Goal: Task Accomplishment & Management: Manage account settings

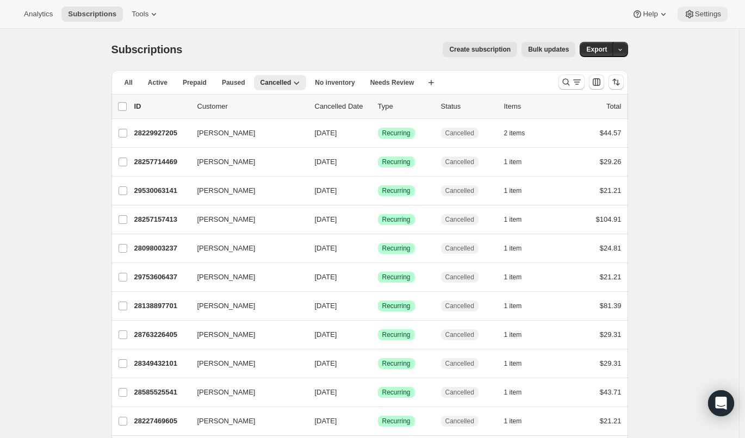
click at [690, 15] on icon at bounding box center [689, 14] width 3 height 3
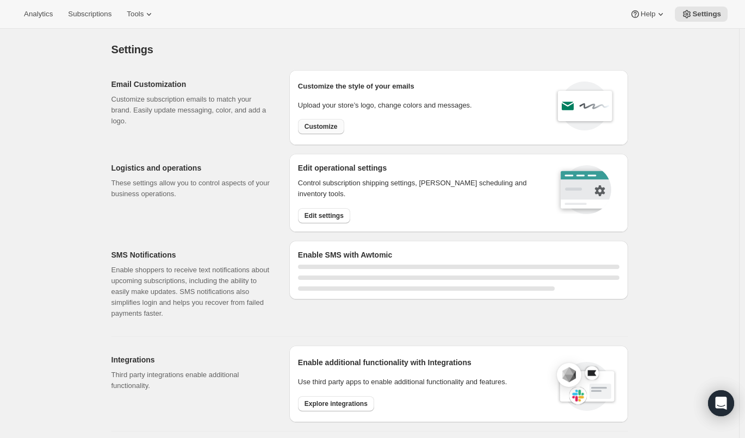
click at [324, 126] on span "Customize" at bounding box center [320, 126] width 33 height 9
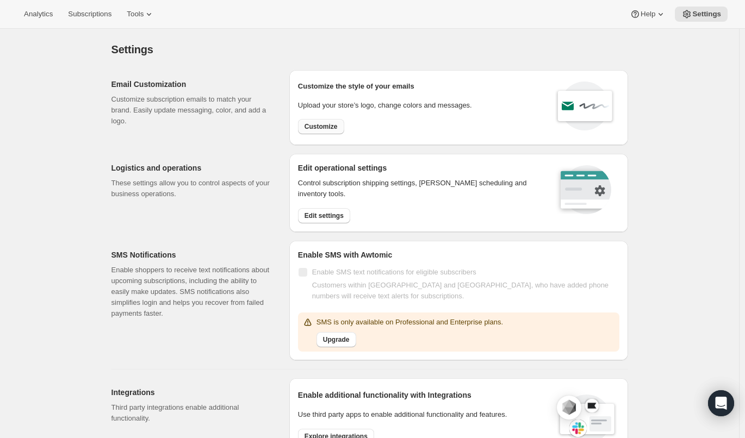
click at [321, 126] on span "Customize" at bounding box center [320, 126] width 33 height 9
select select "subscriptionMessage"
select select "5"
select select "15"
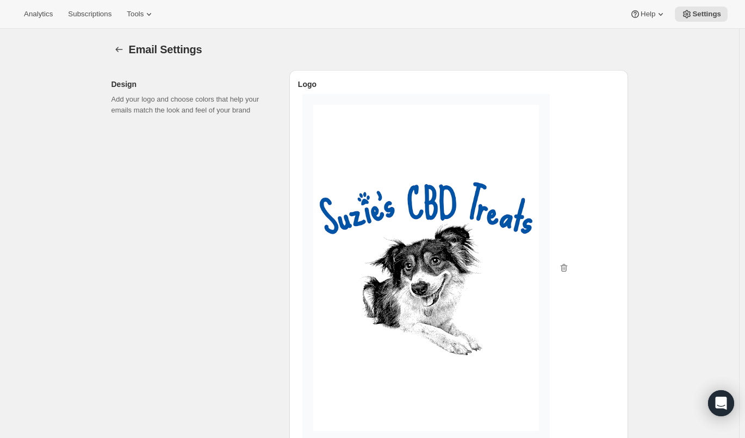
type input "[PERSON_NAME] [PERSON_NAME] - You have a [PERSON_NAME]'s shipment coming!"
type textarea "Zoomies incoming! Your recurring [PERSON_NAME]'s subscription will be processed…"
type input "Suzies CBD Treats"
checkbox input "false"
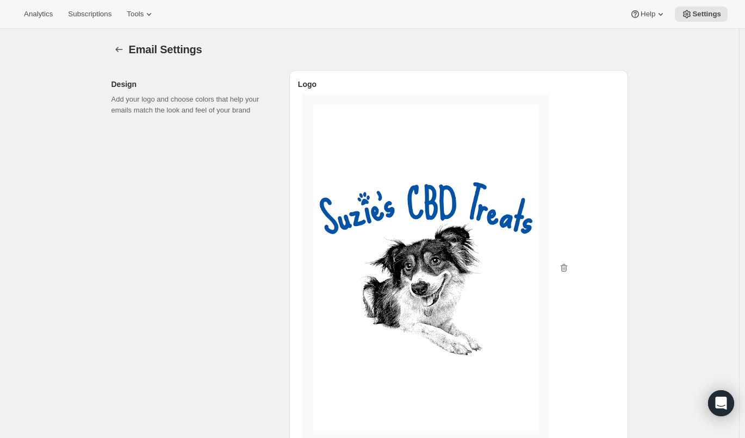
checkbox input "false"
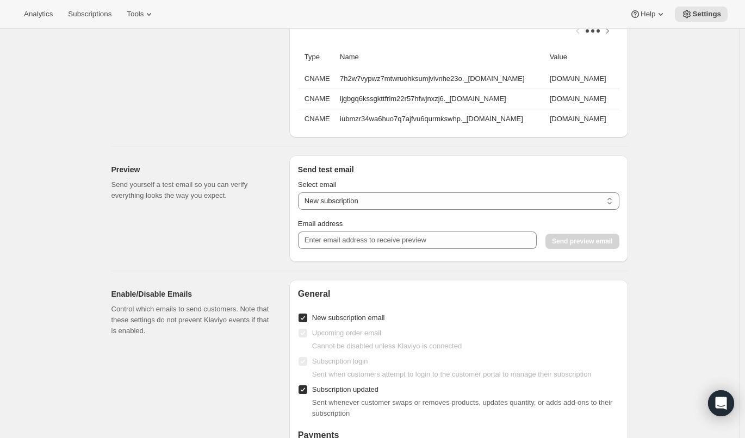
scroll to position [1157, 0]
click at [375, 204] on select "New subscription Upcoming order Payment failure Delayed subscription Updated su…" at bounding box center [458, 200] width 321 height 17
select select "failed-billing-attempt"
click at [300, 199] on select "New subscription Upcoming order Payment failure Delayed subscription Updated su…" at bounding box center [458, 200] width 321 height 17
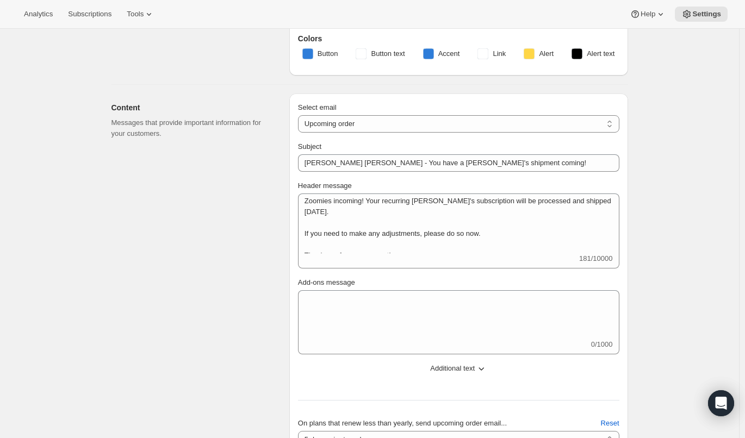
scroll to position [392, 0]
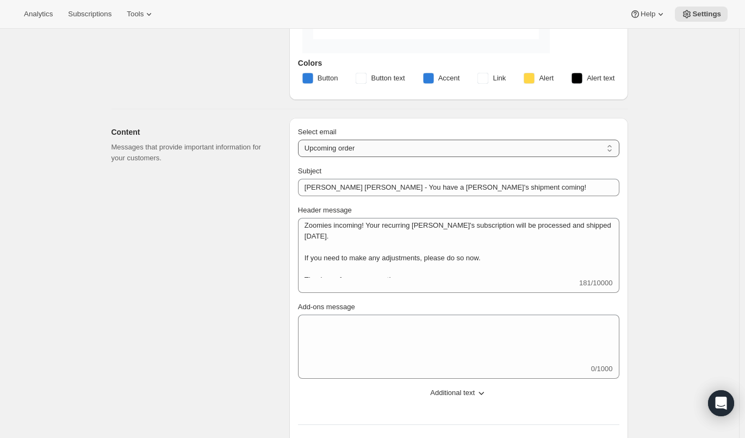
click at [324, 154] on select "New subscription Upcoming order Failed payment Delayed subscription (inventory …" at bounding box center [458, 148] width 321 height 17
select select "failedPaymentMessage"
click at [300, 140] on select "New subscription Upcoming order Failed payment Delayed subscription (inventory …" at bounding box center [458, 148] width 321 height 17
type input "Recurring Payment Failed"
type textarea "[PERSON_NAME]! Your payment on file has declined, please login and update your …"
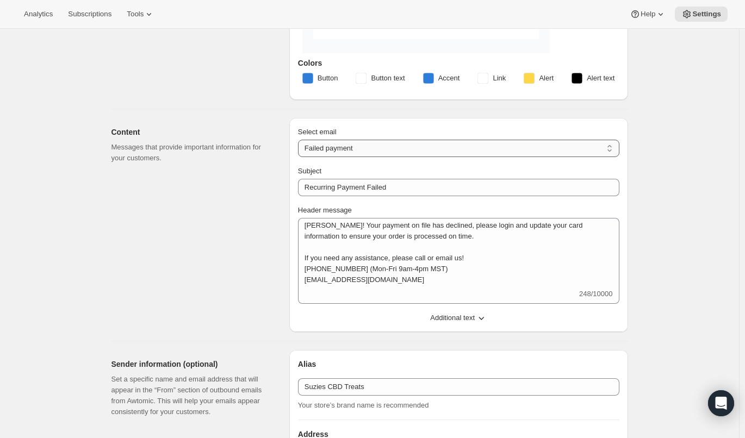
click at [359, 146] on select "New subscription Upcoming order Failed payment Delayed subscription (inventory …" at bounding box center [458, 148] width 321 height 17
select select "delayedMessage"
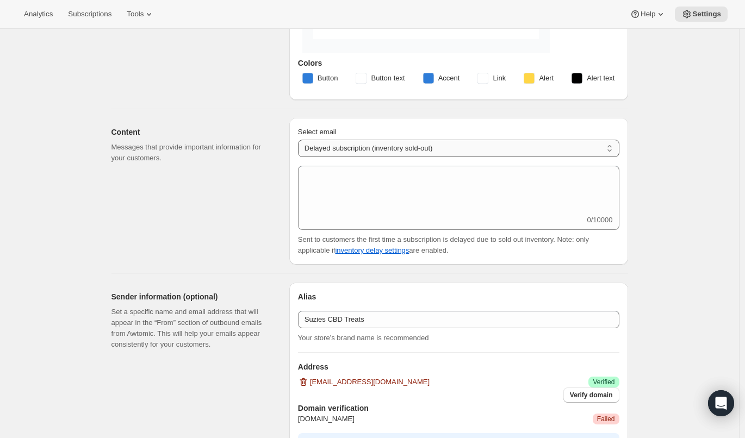
click at [371, 151] on select "New subscription Upcoming order Failed payment Delayed subscription (inventory …" at bounding box center [458, 148] width 321 height 17
select select "subscriptionMessage"
select select "5"
select select "15"
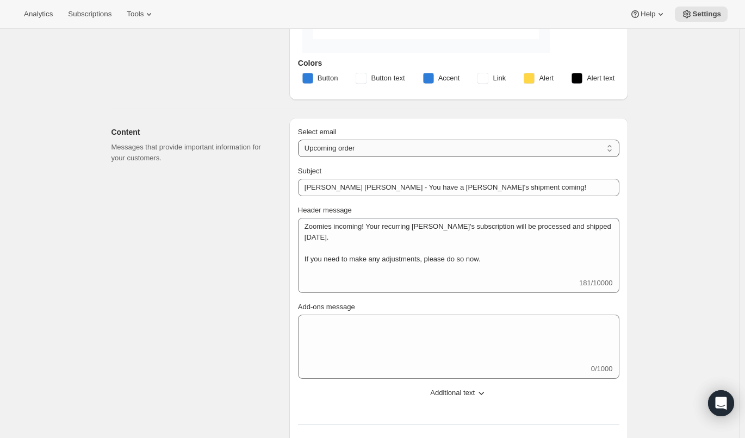
click at [323, 145] on select "New subscription Upcoming order Failed payment Delayed subscription (inventory …" at bounding box center [458, 148] width 321 height 17
select select "welcomeMessage"
click at [300, 140] on select "New subscription Upcoming order Failed payment Delayed subscription (inventory …" at bounding box center [458, 148] width 321 height 17
type input "Never Fur-get Again! Subscription Activated!"
type textarea "Thank you so much for setting your [PERSON_NAME]'s products up on auto ship! Th…"
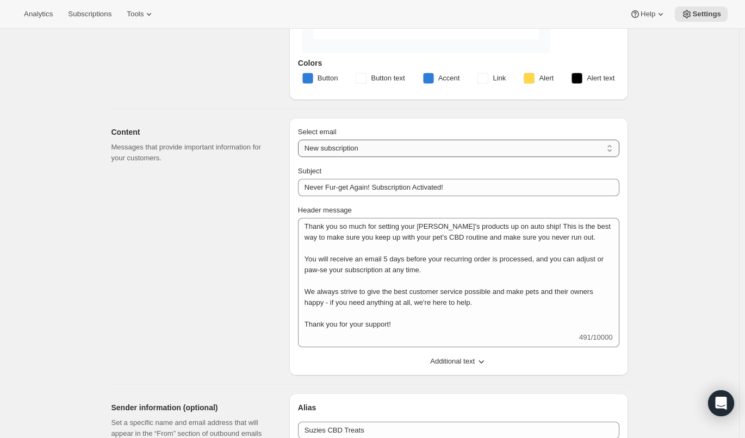
click at [361, 144] on select "New subscription Upcoming order Failed payment Delayed subscription (inventory …" at bounding box center [458, 148] width 321 height 17
select select "pausedMessage"
click at [300, 140] on select "New subscription Upcoming order Failed payment Delayed subscription (inventory …" at bounding box center [458, 148] width 321 height 17
type input "Subscription Paws-ed"
type textarea "Your subscription has been paws-ed, you may reactivate it at anytime."
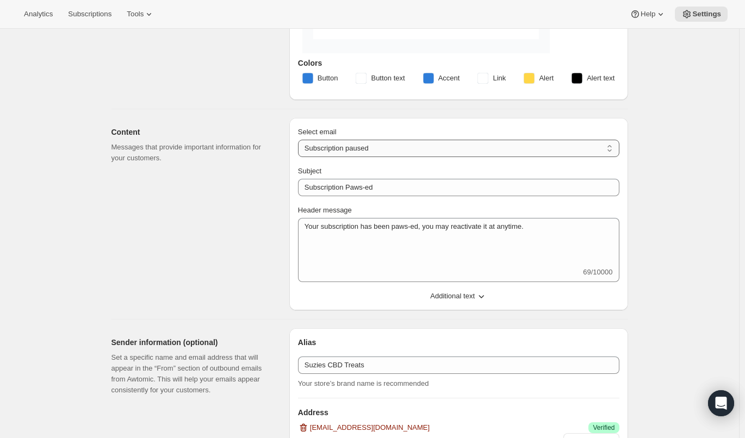
click at [374, 144] on select "New subscription Upcoming order Failed payment Delayed subscription (inventory …" at bounding box center [458, 148] width 321 height 17
select select "cancelledMessage"
click at [300, 140] on select "New subscription Upcoming order Failed payment Delayed subscription (inventory …" at bounding box center [458, 148] width 321 height 17
type input "Fur-well For Now—Come Sniff Us Out Again Soon! - Subscription Canceled"
type textarea "Your subscription has been cancelled. We wish the best to you and your pets, we…"
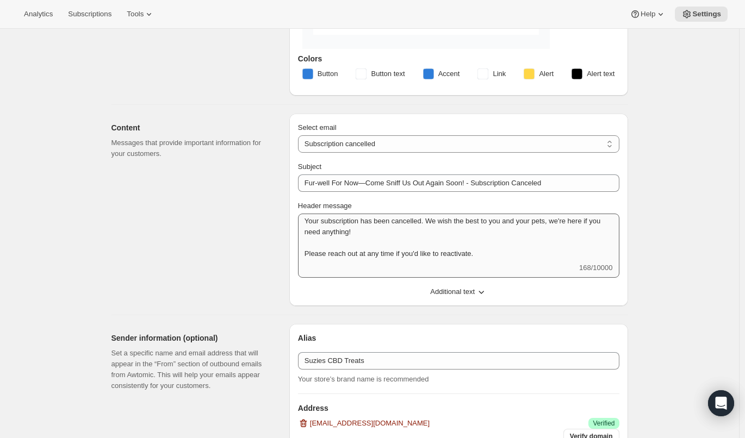
scroll to position [0, 0]
click at [353, 139] on select "New subscription Upcoming order Failed payment Delayed subscription (inventory …" at bounding box center [458, 143] width 321 height 17
select select "reactivatedMessage"
click at [300, 135] on select "New subscription Upcoming order Failed payment Delayed subscription (inventory …" at bounding box center [458, 143] width 321 height 17
type input "Treat Time Is Back On Track! Subscription Reactivated"
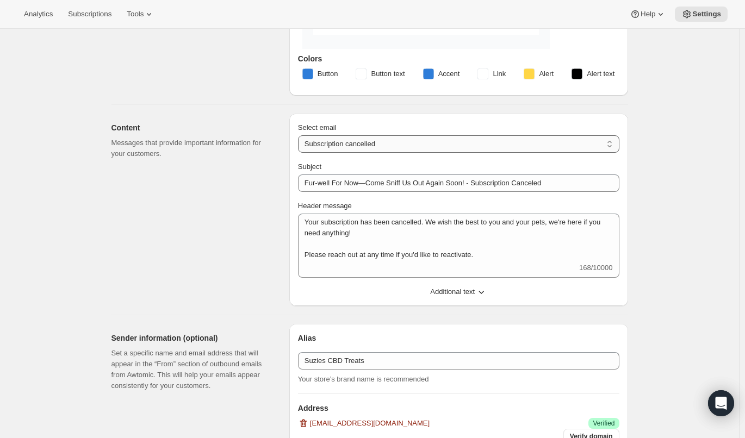
type textarea "We’re tail-wagging excited to have you back in the pack, we can’t wait to bring…"
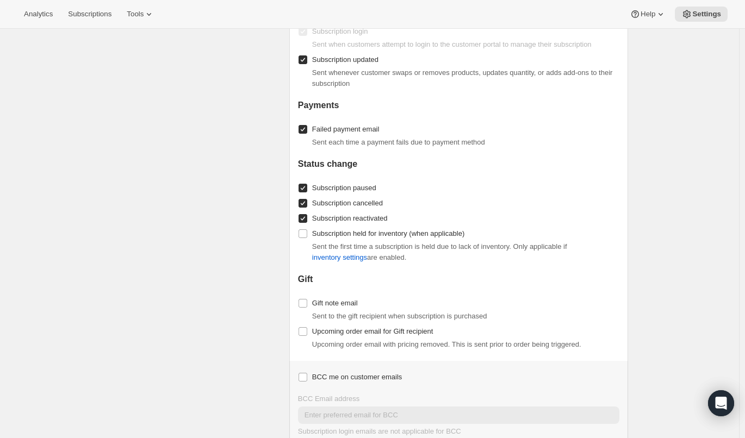
scroll to position [1262, 0]
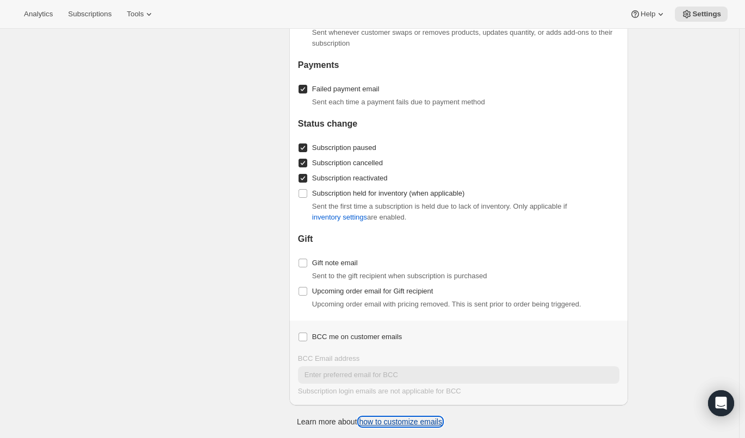
click at [378, 422] on link "how to customize emails" at bounding box center [400, 422] width 83 height 9
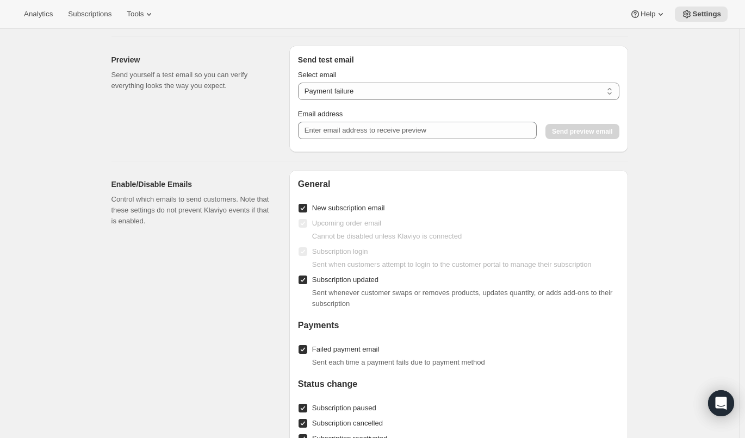
scroll to position [745, 0]
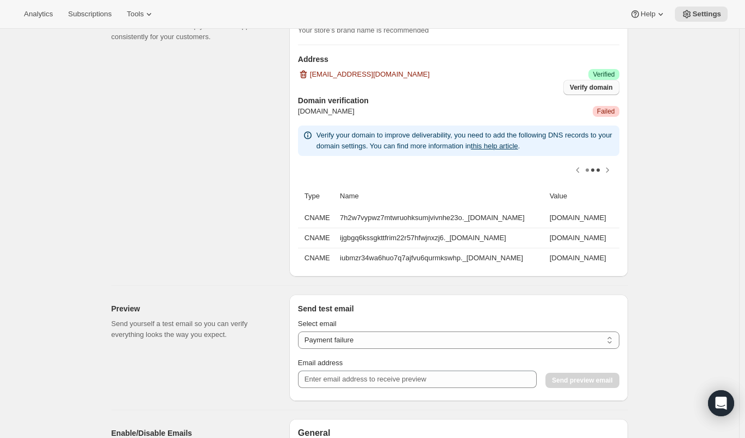
click at [588, 85] on span "Verify domain" at bounding box center [591, 87] width 43 height 9
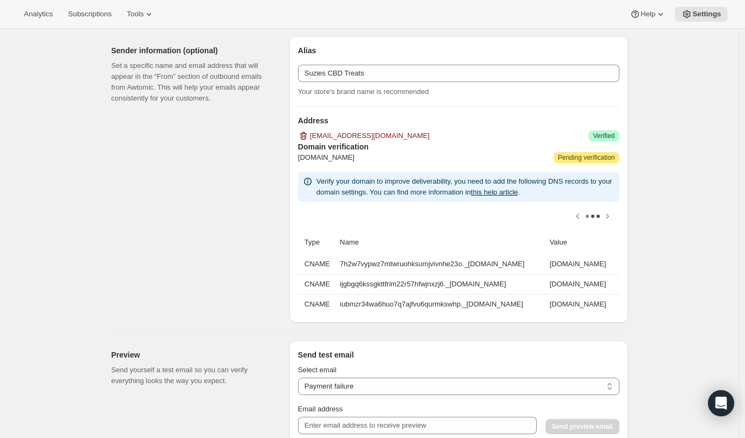
scroll to position [681, 0]
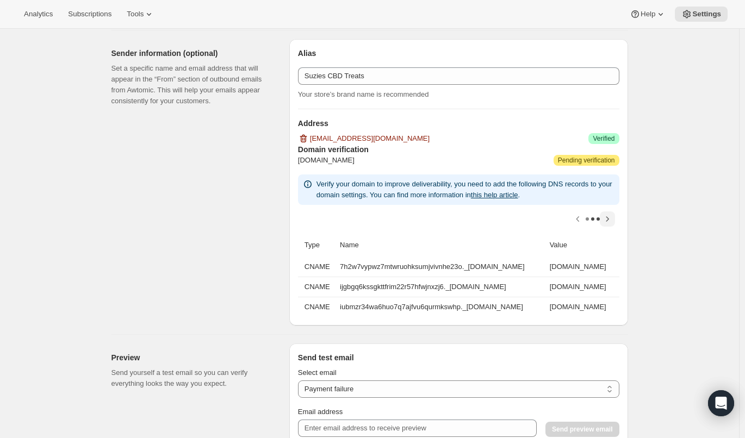
click at [611, 217] on icon "Scroll table right one column" at bounding box center [607, 219] width 11 height 11
click at [611, 217] on div at bounding box center [458, 219] width 321 height 28
click at [581, 219] on icon "Scroll table left one column" at bounding box center [578, 219] width 11 height 11
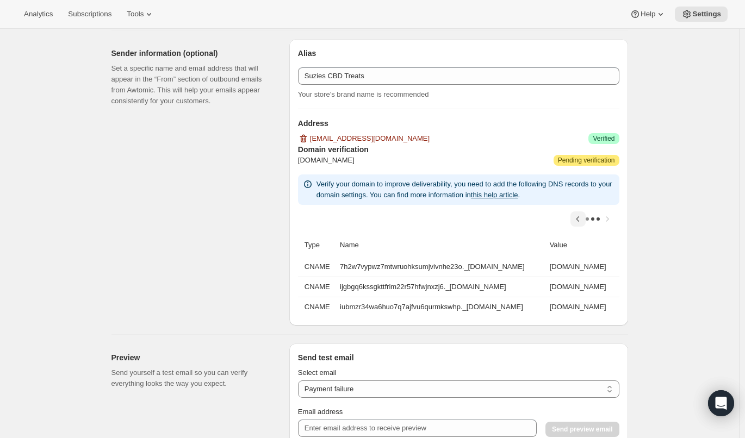
scroll to position [0, 0]
click at [581, 219] on div at bounding box center [458, 219] width 321 height 28
click at [658, 15] on icon at bounding box center [660, 14] width 11 height 11
click at [102, 156] on div "Email Settings. This page is ready Email Settings Design Add your logo and choo…" at bounding box center [369, 172] width 543 height 1649
